Goal: Information Seeking & Learning: Learn about a topic

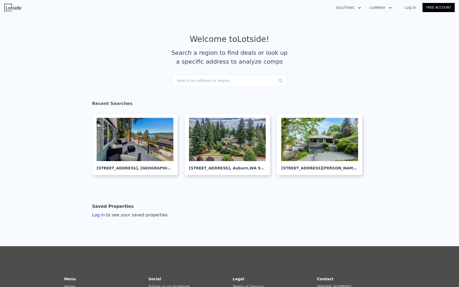
click at [238, 80] on div "Search an address or region..." at bounding box center [229, 81] width 115 height 12
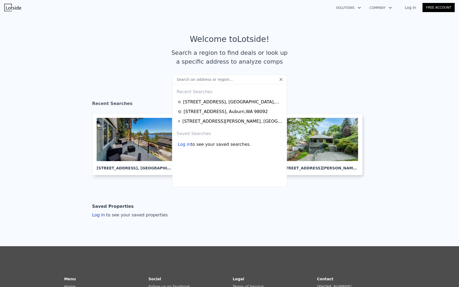
click at [221, 83] on input "text" at bounding box center [229, 80] width 115 height 10
click at [220, 122] on div "[STREET_ADDRESS][PERSON_NAME]" at bounding box center [232, 121] width 101 height 6
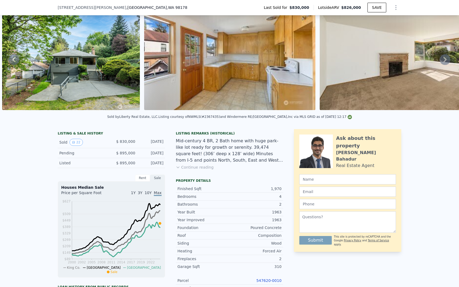
scroll to position [28, 0]
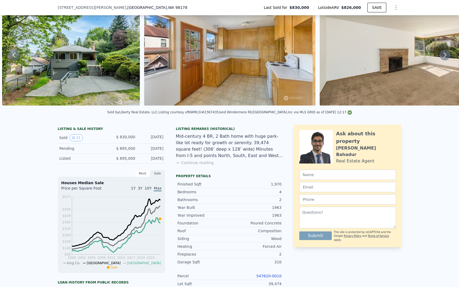
click at [140, 170] on div "Rent" at bounding box center [142, 173] width 15 height 7
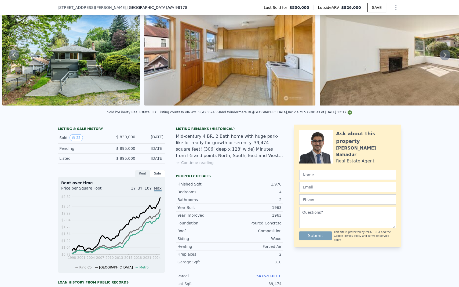
click at [141, 170] on div "Rent" at bounding box center [142, 173] width 15 height 7
click at [148, 222] on circle at bounding box center [148, 223] width 2 height 2
click at [136, 188] on span "1Y" at bounding box center [133, 188] width 5 height 4
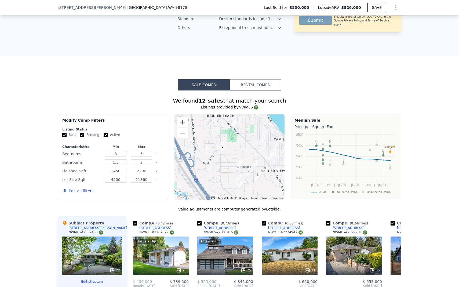
scroll to position [444, 0]
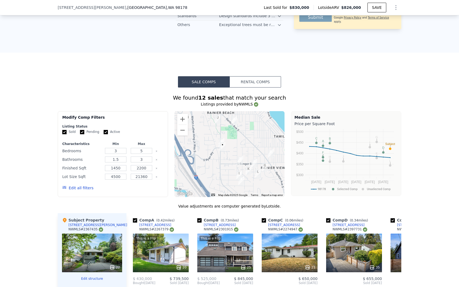
click at [254, 79] on button "Rental Comps" at bounding box center [256, 81] width 52 height 11
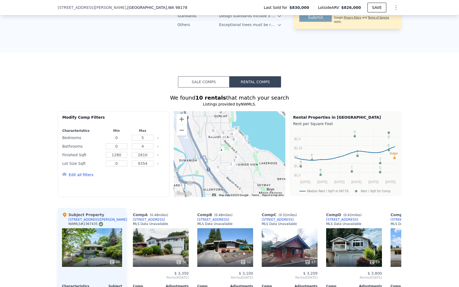
click at [124, 137] on input "0" at bounding box center [117, 138] width 22 height 6
type input "4"
click at [119, 147] on input "0" at bounding box center [117, 146] width 22 height 6
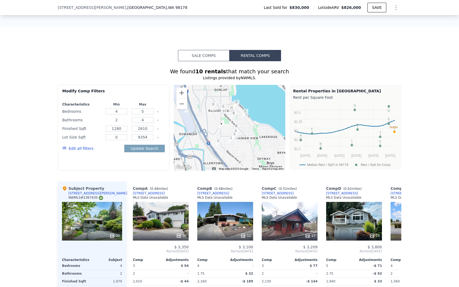
scroll to position [479, 0]
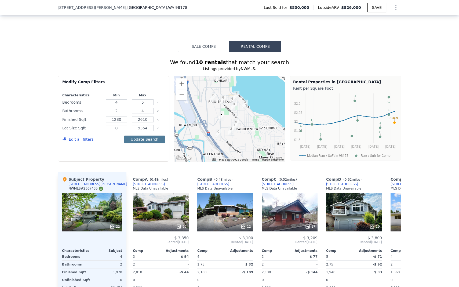
type input "2"
click at [138, 139] on button "Update Search" at bounding box center [144, 140] width 41 height 8
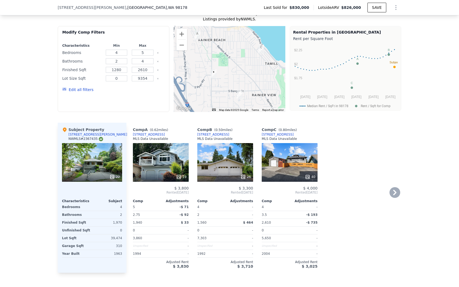
scroll to position [530, 0]
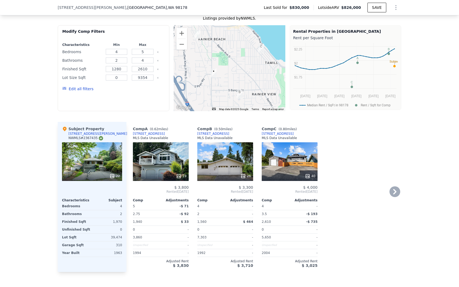
click at [180, 175] on icon at bounding box center [178, 176] width 5 height 5
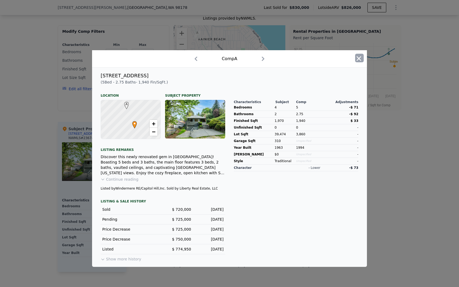
click at [360, 60] on icon "button" at bounding box center [359, 58] width 5 height 5
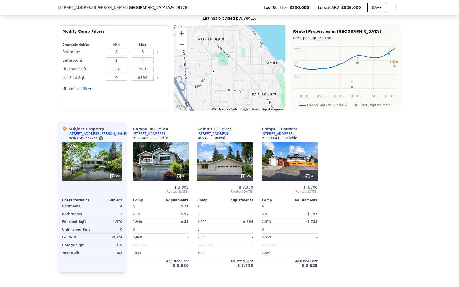
click at [178, 175] on icon at bounding box center [178, 176] width 5 height 5
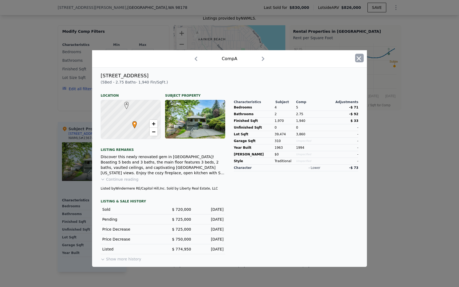
click at [360, 59] on icon "button" at bounding box center [359, 59] width 8 height 8
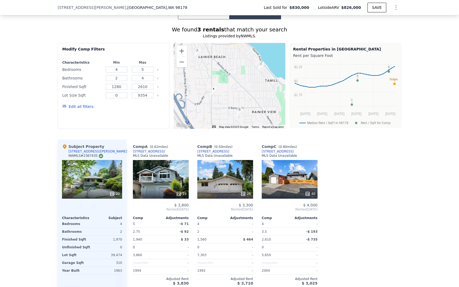
scroll to position [510, 0]
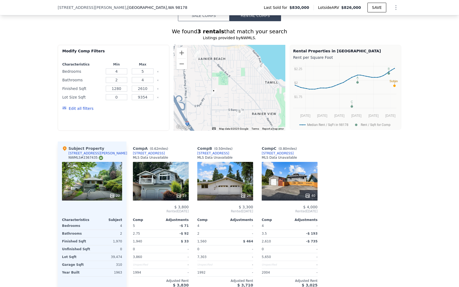
click at [168, 189] on div "19" at bounding box center [161, 181] width 56 height 39
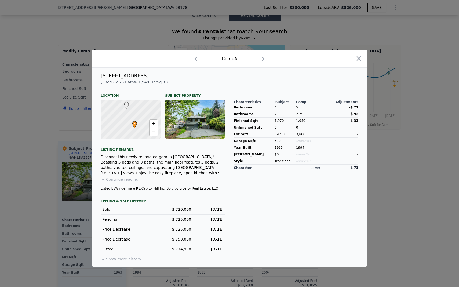
click at [116, 179] on button "Continue reading" at bounding box center [120, 179] width 38 height 5
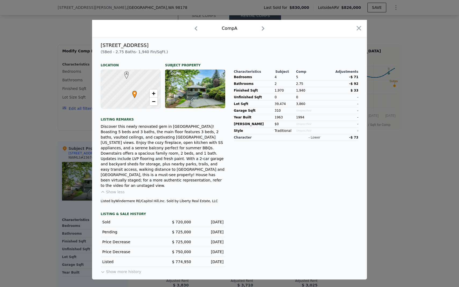
scroll to position [10, 0]
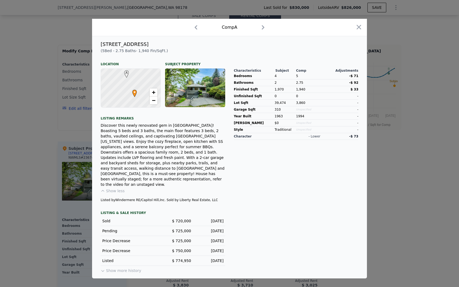
drag, startPoint x: 100, startPoint y: 45, endPoint x: 158, endPoint y: 45, distance: 58.0
click at [158, 45] on div "[STREET_ADDRESS]" at bounding box center [229, 45] width 267 height 8
copy div "[STREET_ADDRESS]"
